Goal: Information Seeking & Learning: Compare options

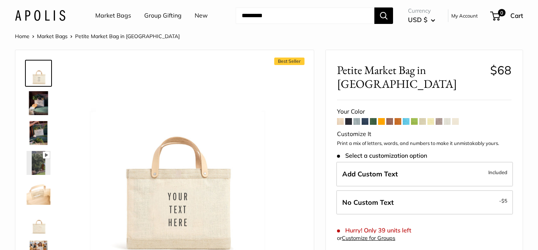
click at [454, 118] on span at bounding box center [455, 121] width 7 height 7
click at [415, 118] on span at bounding box center [414, 121] width 7 height 7
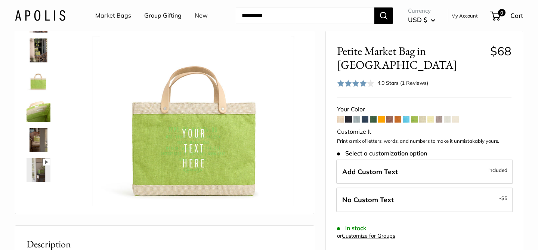
scroll to position [64, 0]
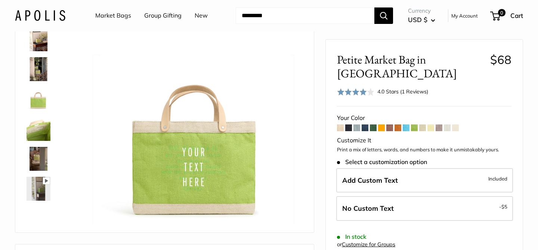
click at [341, 124] on span at bounding box center [340, 127] width 7 height 7
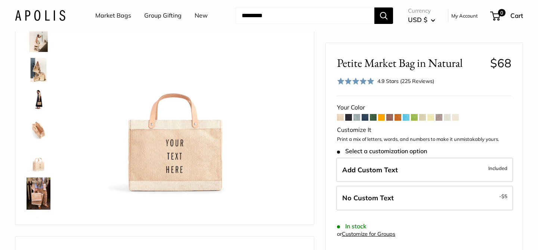
scroll to position [61, 0]
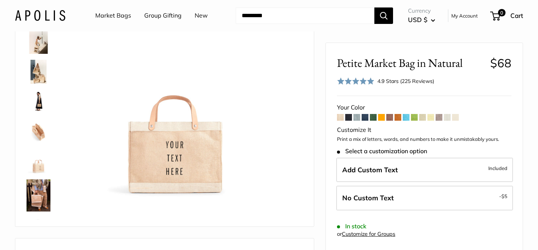
click at [456, 116] on span at bounding box center [455, 117] width 7 height 7
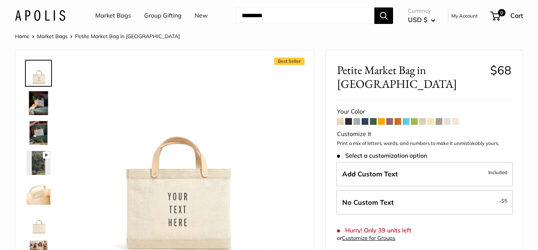
click at [448, 118] on span at bounding box center [447, 121] width 7 height 7
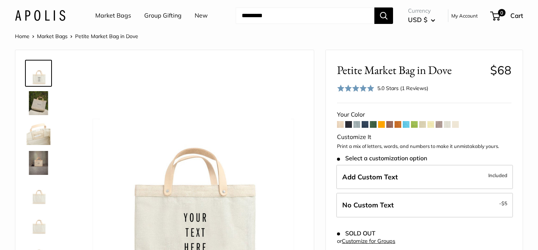
click at [441, 124] on span at bounding box center [438, 124] width 7 height 7
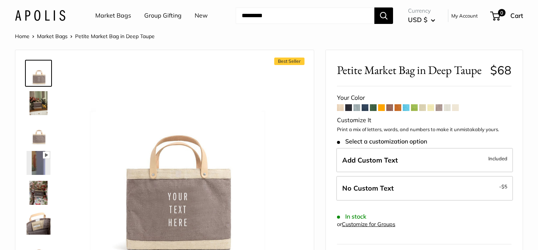
click at [431, 109] on span at bounding box center [430, 107] width 7 height 7
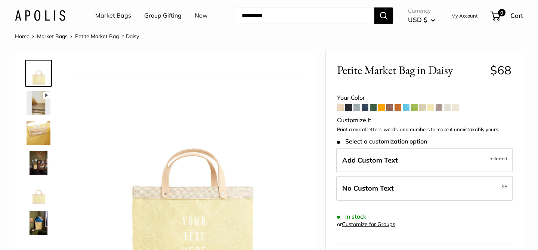
click at [425, 108] on span at bounding box center [422, 107] width 7 height 7
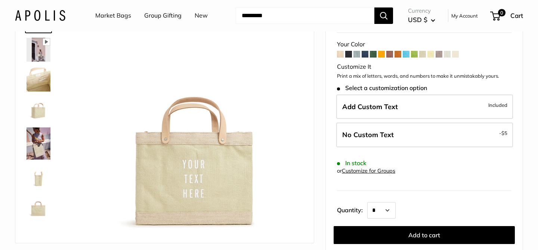
scroll to position [54, 0]
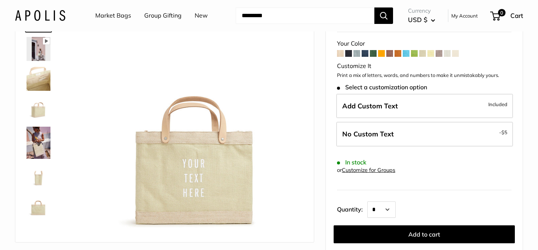
click at [341, 55] on span at bounding box center [340, 53] width 7 height 7
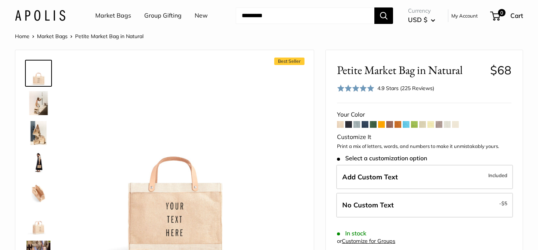
click at [457, 124] on span at bounding box center [455, 124] width 7 height 7
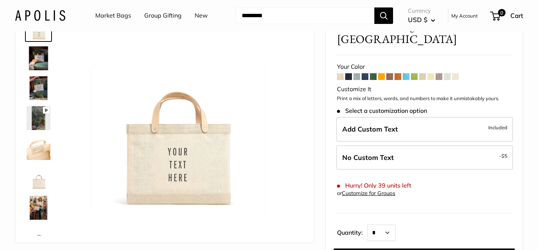
scroll to position [32, 0]
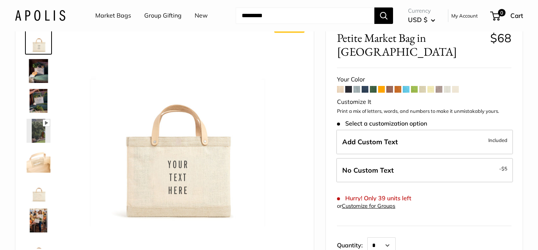
click at [341, 86] on span at bounding box center [340, 89] width 7 height 7
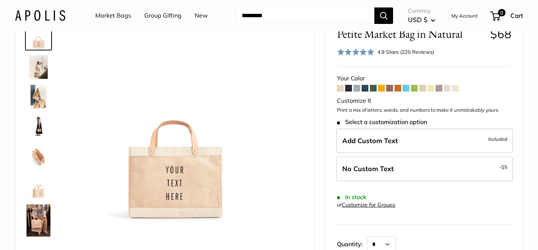
scroll to position [35, 0]
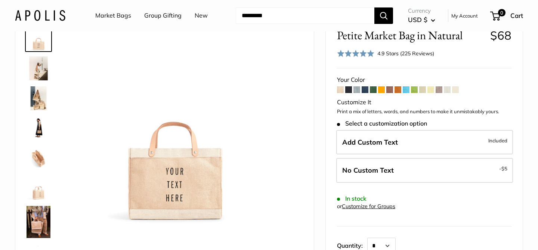
click at [447, 90] on span at bounding box center [447, 89] width 7 height 7
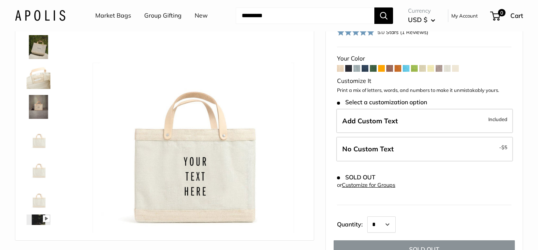
scroll to position [55, 0]
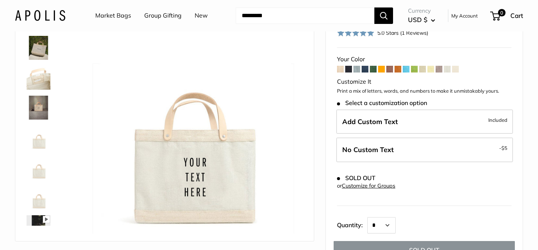
click at [456, 70] on span at bounding box center [455, 69] width 7 height 7
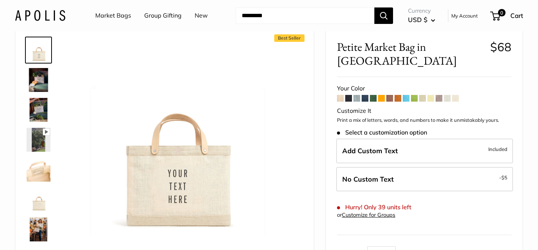
scroll to position [29, 0]
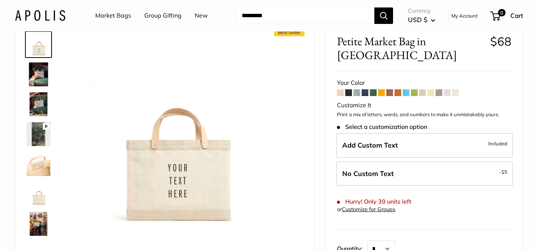
click at [338, 89] on span at bounding box center [340, 92] width 7 height 7
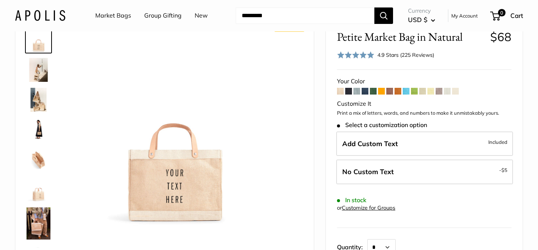
scroll to position [37, 0]
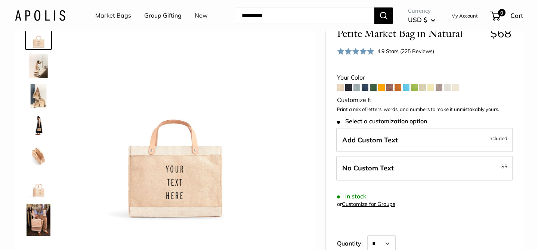
click at [455, 87] on span at bounding box center [455, 87] width 7 height 7
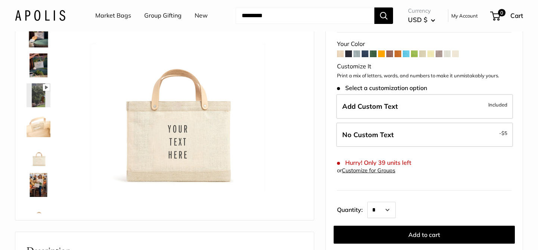
scroll to position [70, 0]
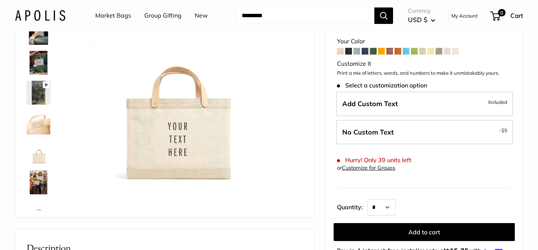
click at [340, 48] on span at bounding box center [340, 51] width 7 height 7
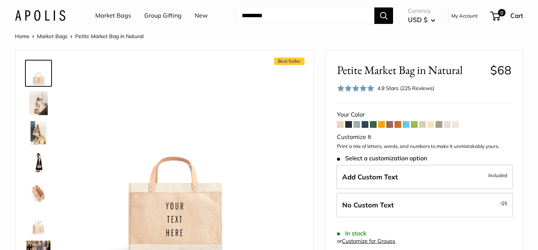
click at [457, 125] on span at bounding box center [455, 124] width 7 height 7
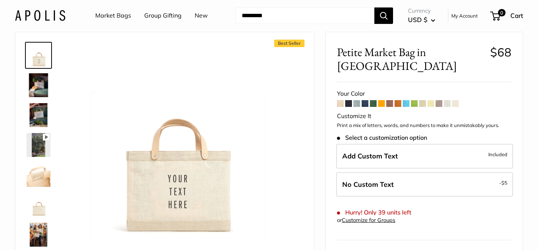
scroll to position [17, 0]
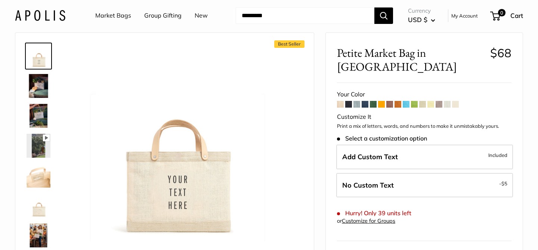
click at [447, 101] on span at bounding box center [447, 104] width 7 height 7
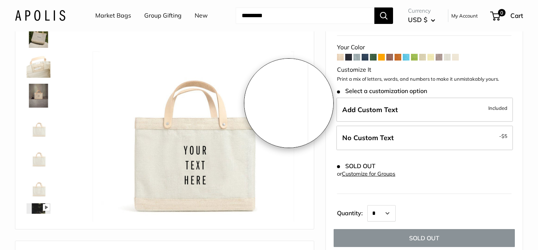
scroll to position [71, 0]
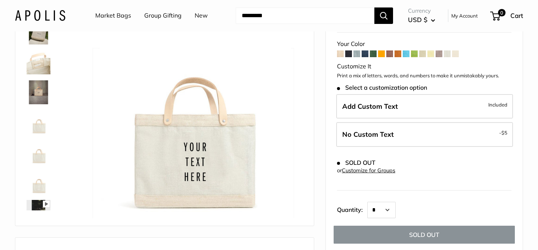
click at [456, 54] on span at bounding box center [455, 53] width 7 height 7
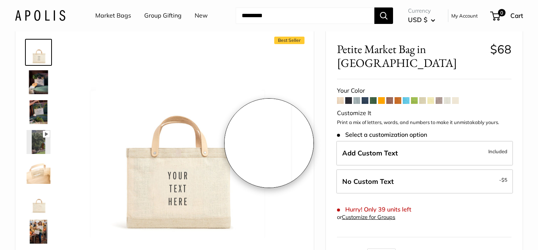
scroll to position [34, 0]
